Goal: Task Accomplishment & Management: Manage account settings

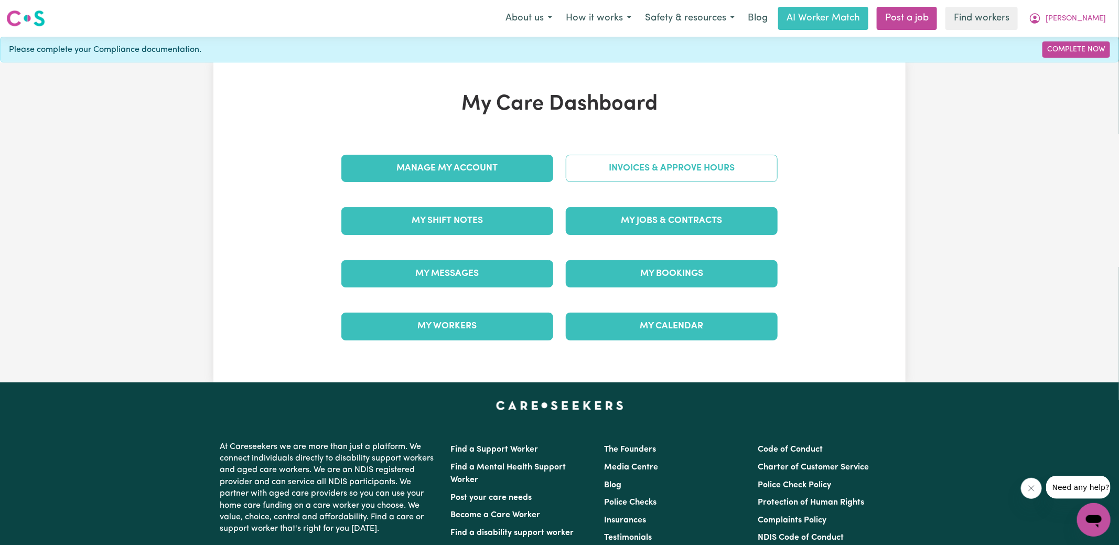
click at [585, 175] on link "Invoices & Approve Hours" at bounding box center [672, 168] width 212 height 27
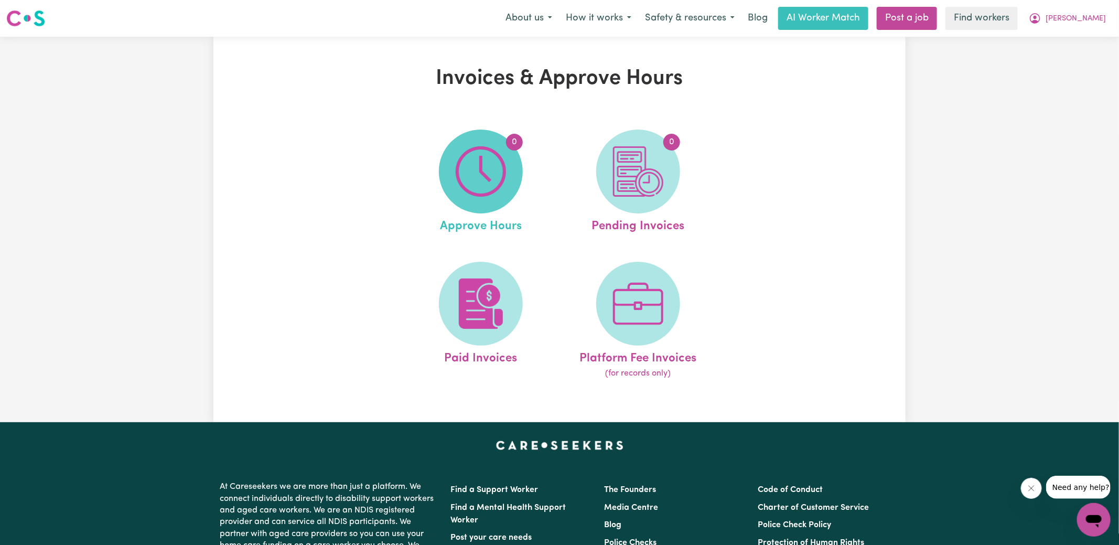
click at [505, 178] on img at bounding box center [481, 171] width 50 height 50
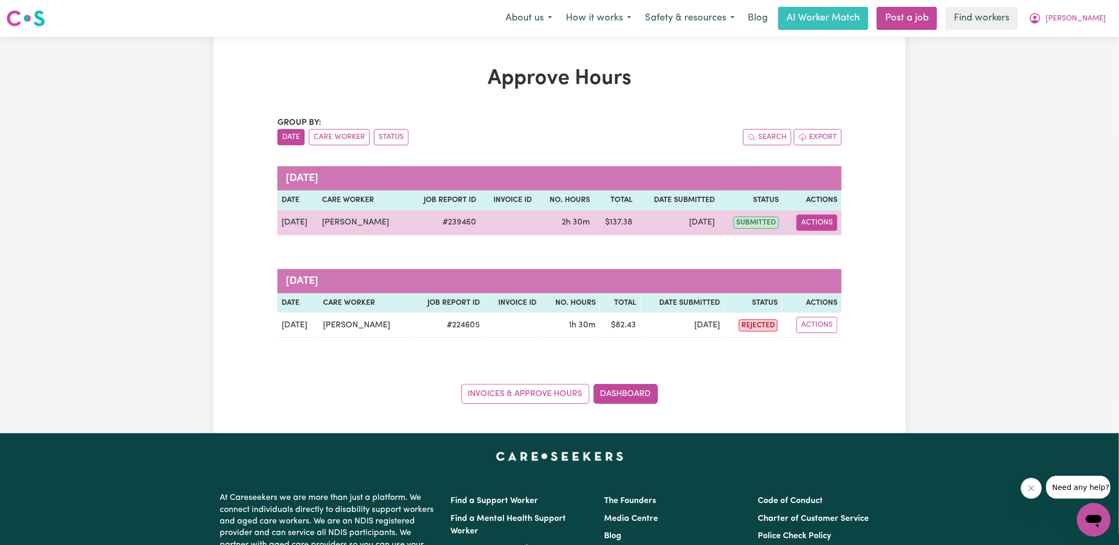
click at [809, 224] on button "Actions" at bounding box center [816, 222] width 41 height 16
click at [812, 243] on icon "View job report 239460" at bounding box center [810, 246] width 8 height 8
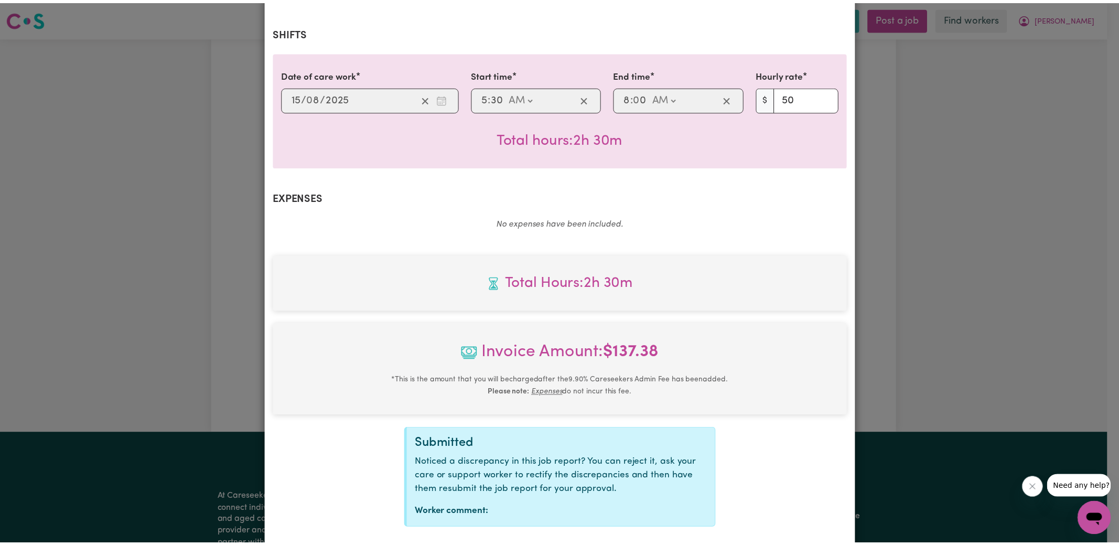
scroll to position [262, 0]
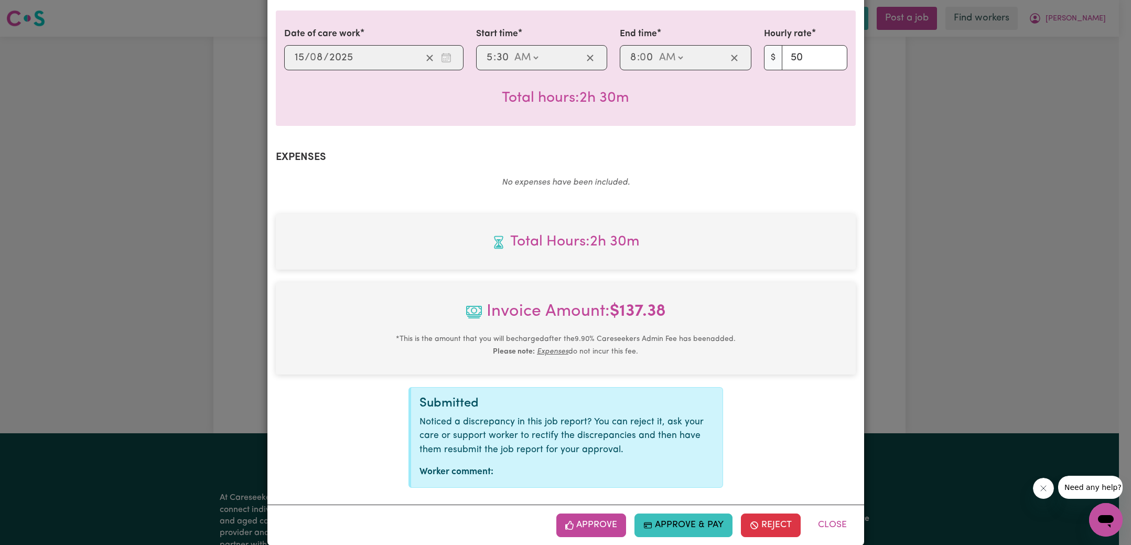
drag, startPoint x: 597, startPoint y: 506, endPoint x: 580, endPoint y: 457, distance: 52.1
click at [597, 513] on button "Approve" at bounding box center [591, 524] width 70 height 23
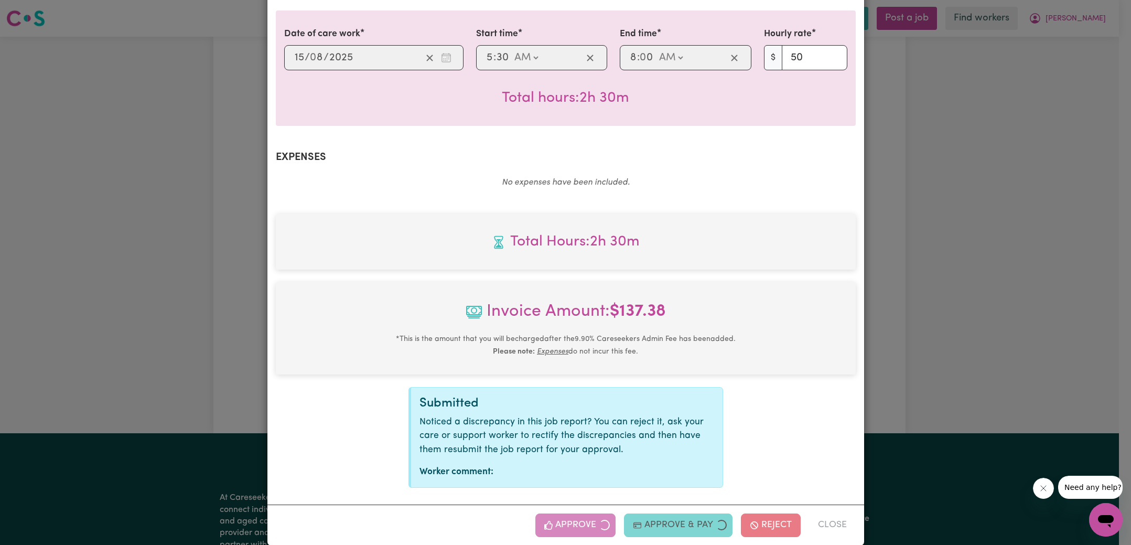
click at [976, 166] on div "Job Report # 239460 - [PERSON_NAME] Summary Job report # 239460 Client name: [P…" at bounding box center [565, 272] width 1131 height 545
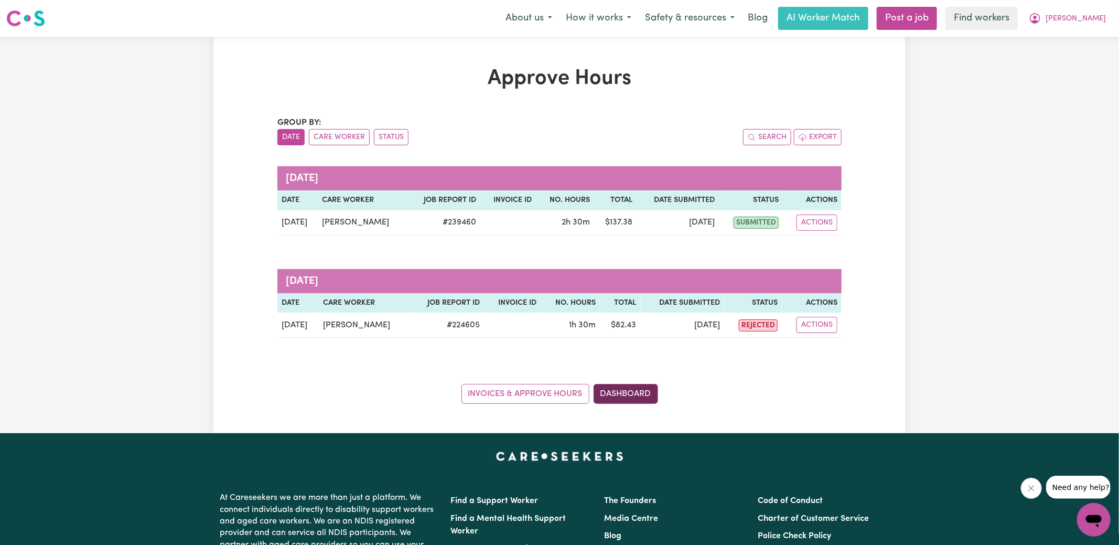
click at [626, 390] on link "Dashboard" at bounding box center [625, 394] width 64 height 20
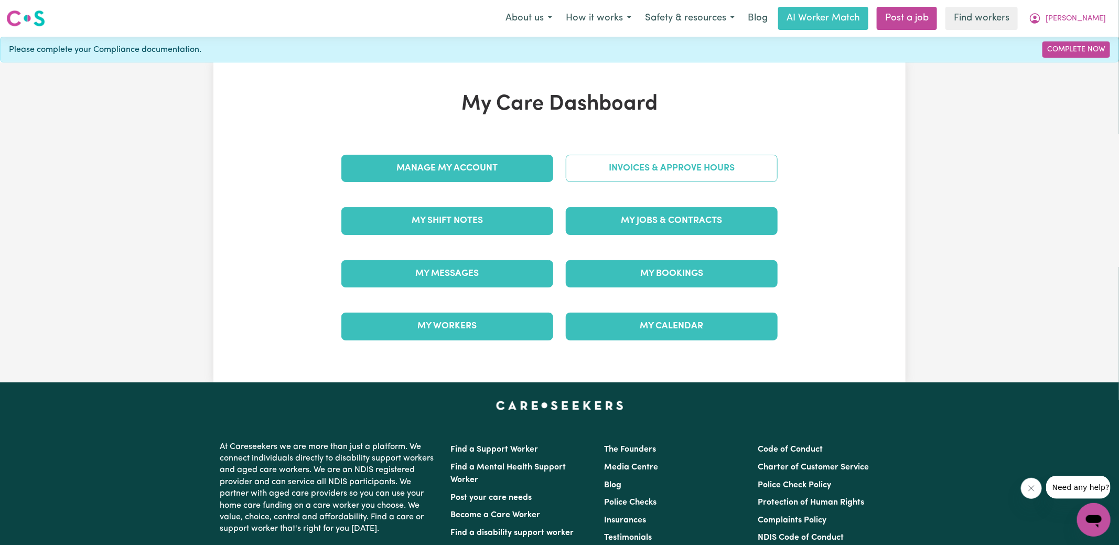
click at [607, 174] on link "Invoices & Approve Hours" at bounding box center [672, 168] width 212 height 27
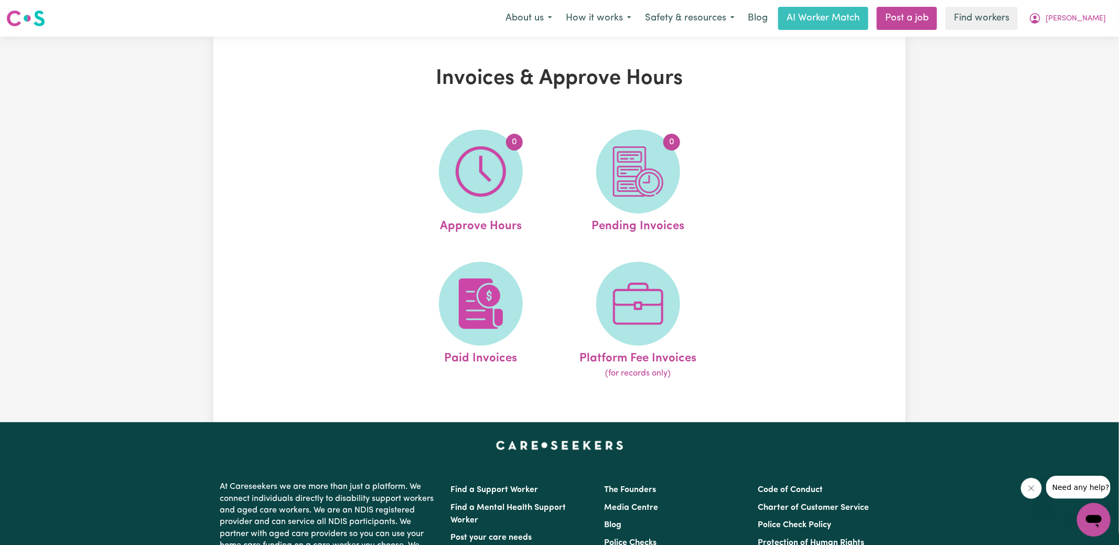
click at [610, 197] on span "0" at bounding box center [638, 171] width 84 height 84
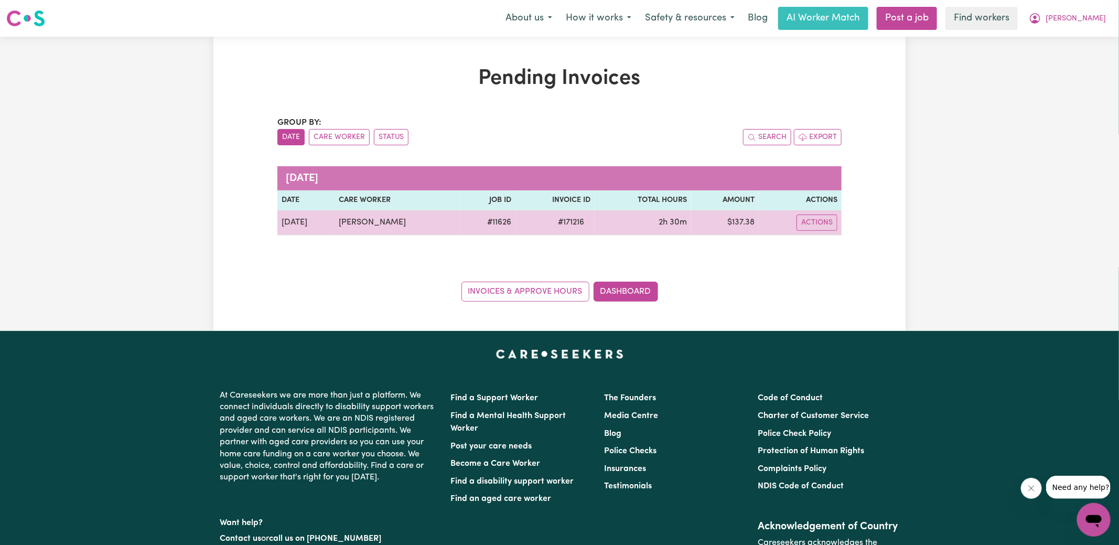
click at [569, 223] on span "# 171216" at bounding box center [571, 222] width 39 height 13
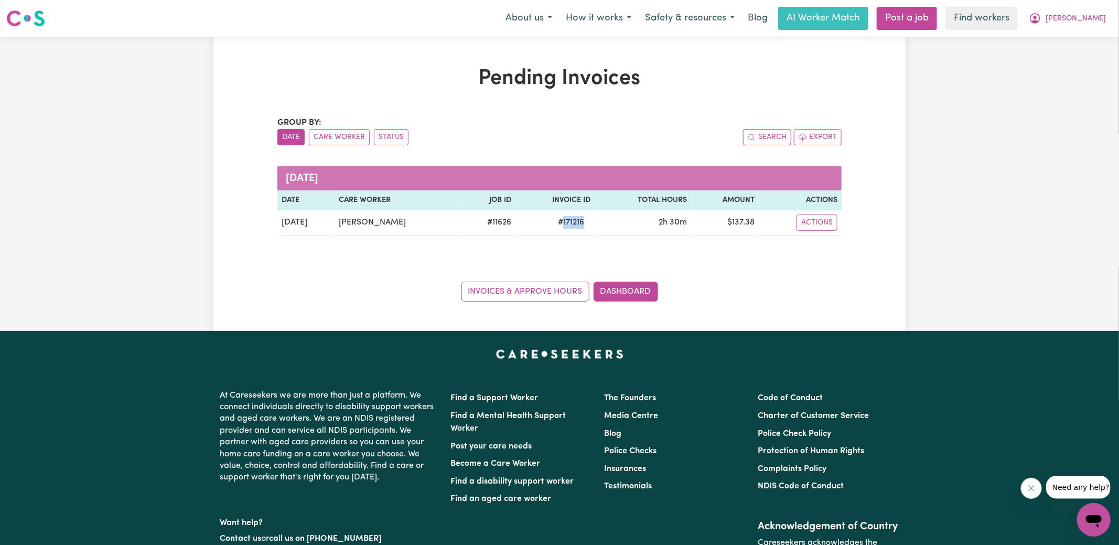
copy span "171216"
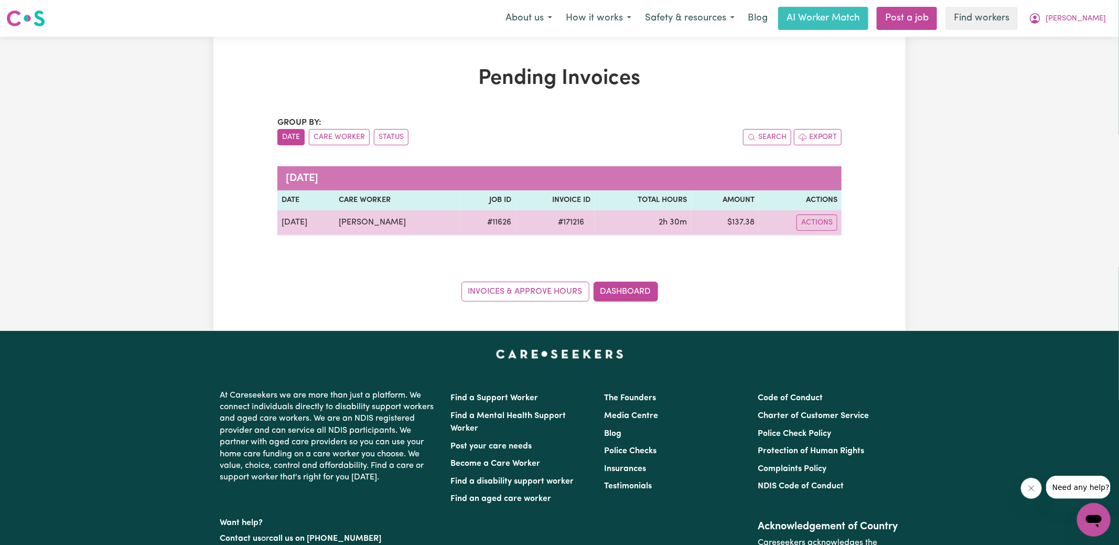
click at [745, 222] on td "$ 137.38" at bounding box center [725, 222] width 68 height 25
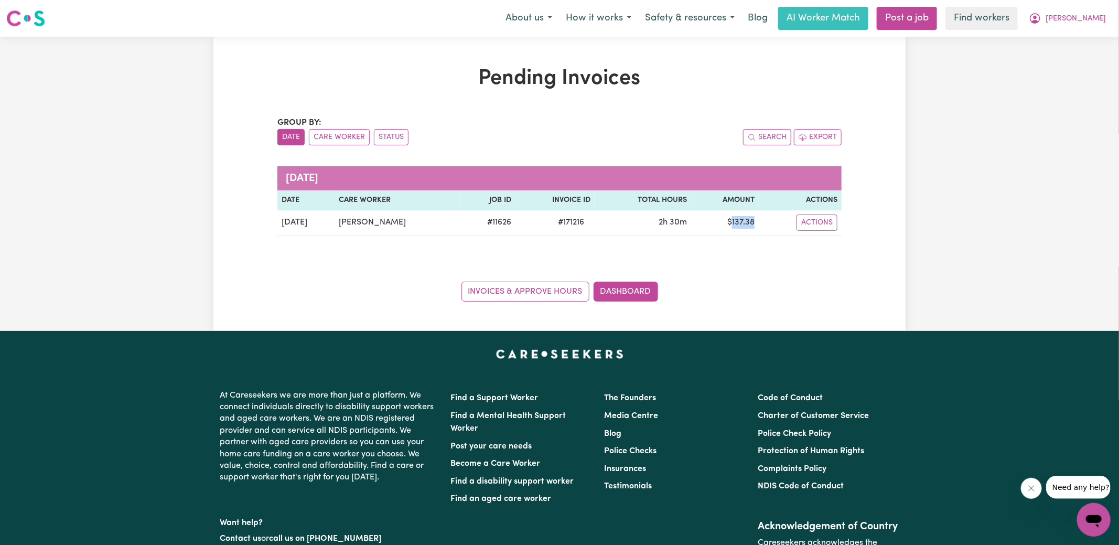
copy td "137.38"
click at [1084, 20] on span "[PERSON_NAME]" at bounding box center [1075, 19] width 60 height 12
click at [1074, 53] on link "Logout" at bounding box center [1070, 60] width 83 height 20
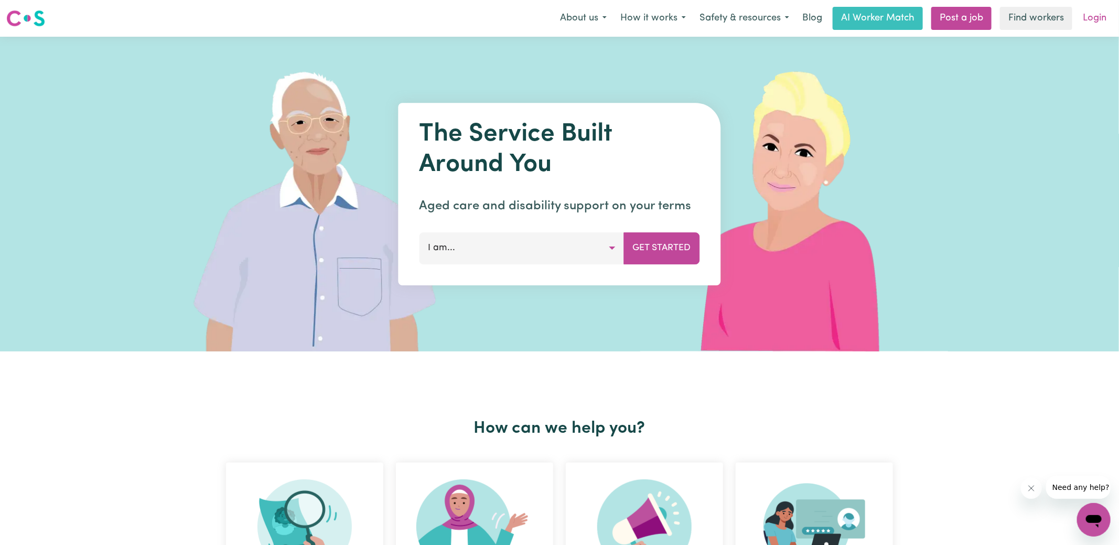
click at [1093, 23] on link "Login" at bounding box center [1094, 18] width 36 height 23
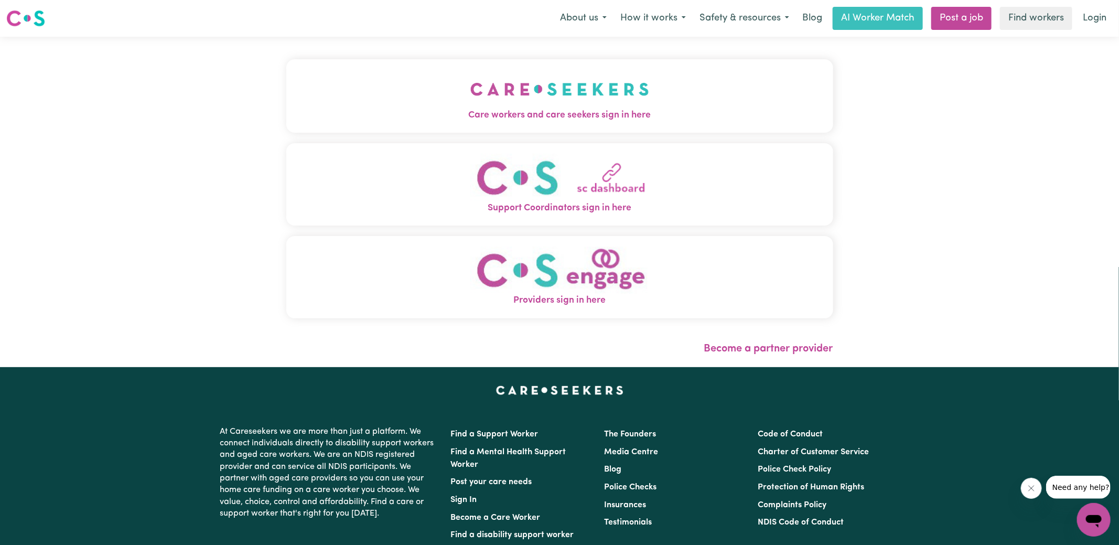
click at [396, 117] on span "Care workers and care seekers sign in here" at bounding box center [559, 116] width 547 height 14
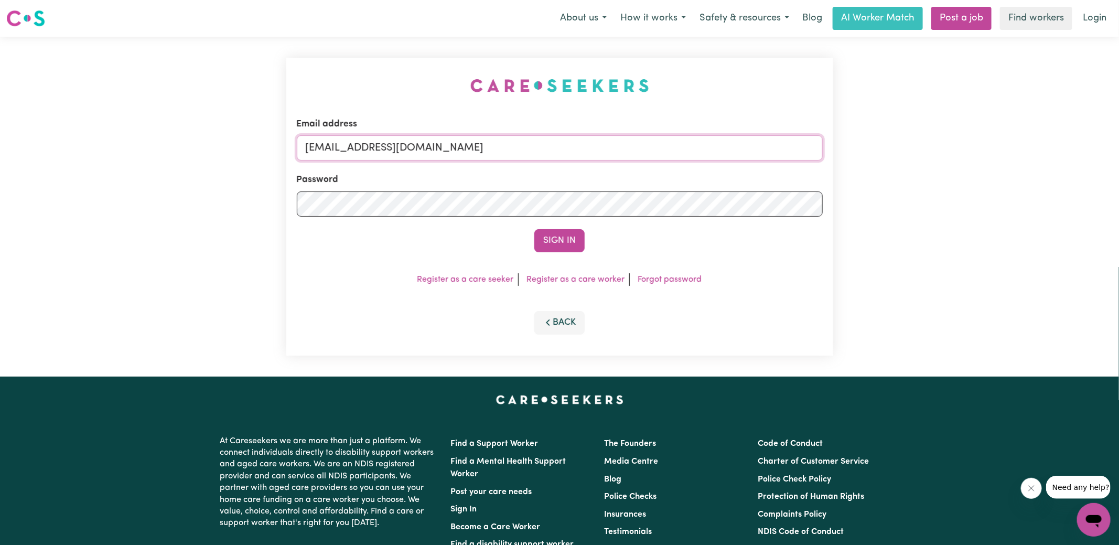
drag, startPoint x: 359, startPoint y: 148, endPoint x: 801, endPoint y: 186, distance: 443.5
click at [801, 186] on form "Email address [EMAIL_ADDRESS][DOMAIN_NAME] Password Sign In" at bounding box center [560, 184] width 526 height 135
type input "[EMAIL_ADDRESS][DOMAIN_NAME]"
click at [534, 229] on button "Sign In" at bounding box center [559, 240] width 50 height 23
